Goal: Task Accomplishment & Management: Use online tool/utility

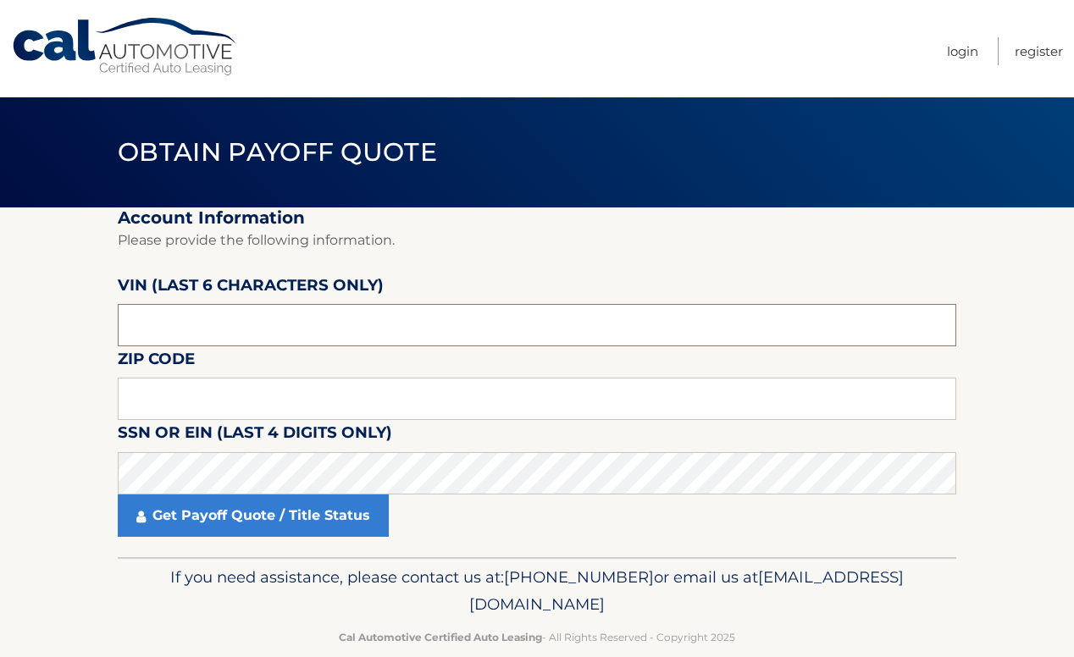
click at [258, 321] on input "text" at bounding box center [537, 325] width 839 height 42
click at [175, 320] on input "text" at bounding box center [537, 325] width 839 height 42
type input "515564"
type input "01864"
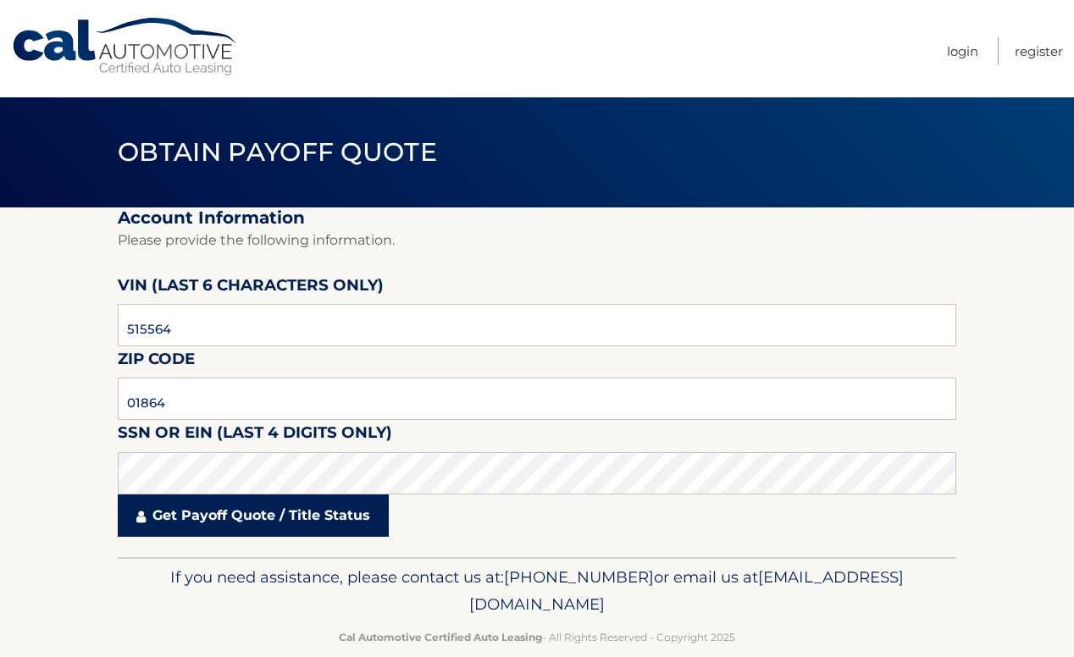
click at [341, 512] on link "Get Payoff Quote / Title Status" at bounding box center [253, 516] width 271 height 42
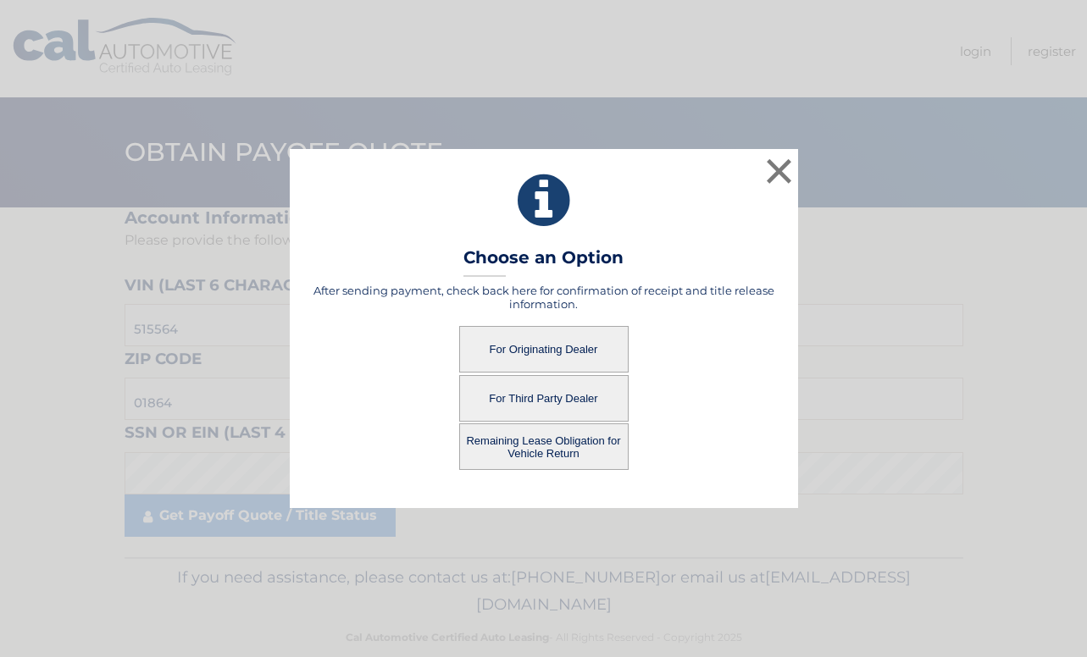
click at [560, 339] on button "For Originating Dealer" at bounding box center [543, 349] width 169 height 47
click at [565, 340] on button "For Originating Dealer" at bounding box center [543, 349] width 169 height 47
